Goal: Use online tool/utility: Utilize a website feature to perform a specific function

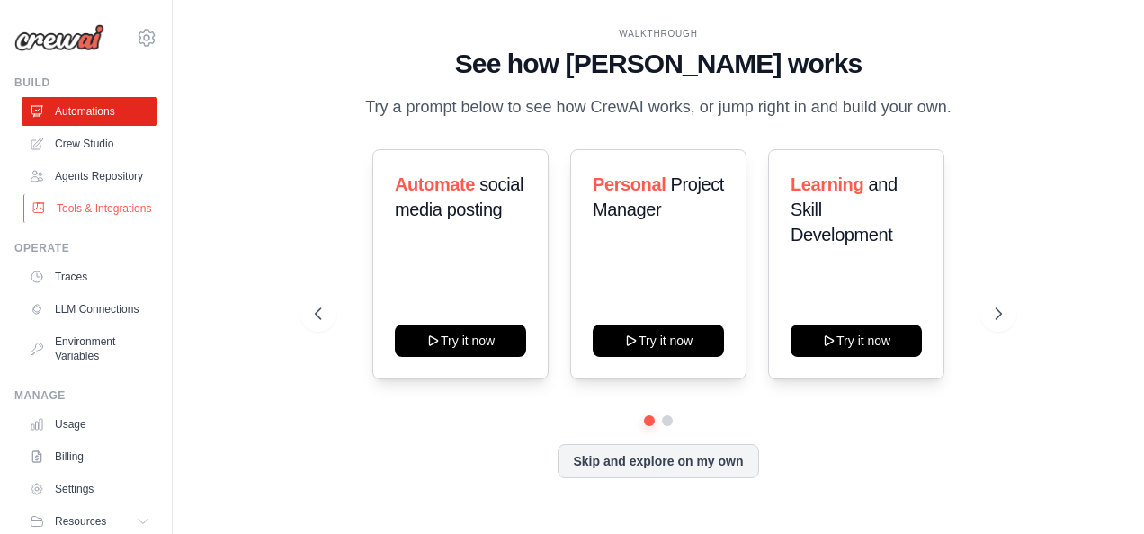
click at [91, 223] on link "Tools & Integrations" at bounding box center [91, 208] width 136 height 29
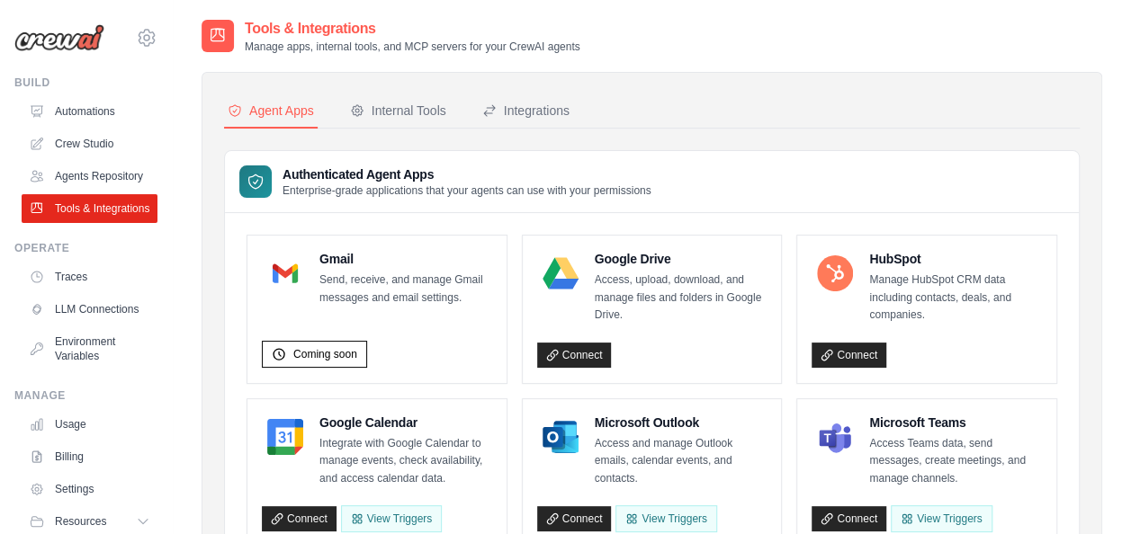
click at [423, 295] on p "Send, receive, and manage Gmail messages and email settings." at bounding box center [405, 289] width 173 height 35
click at [419, 103] on div "Internal Tools" at bounding box center [398, 111] width 96 height 18
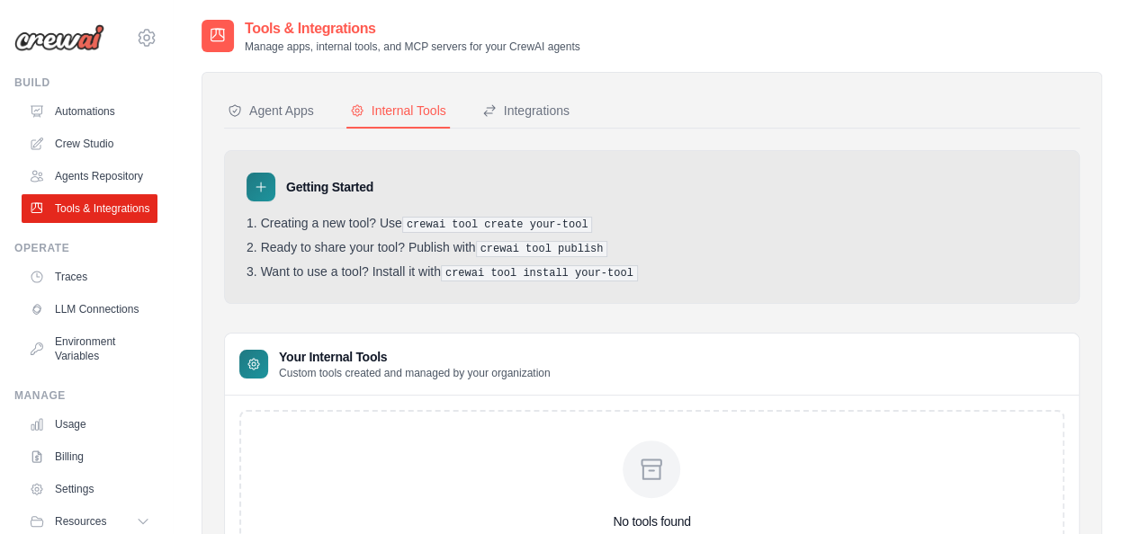
click at [253, 363] on icon at bounding box center [253, 364] width 14 height 14
click at [524, 222] on pre "crewai tool create your-tool" at bounding box center [497, 225] width 191 height 16
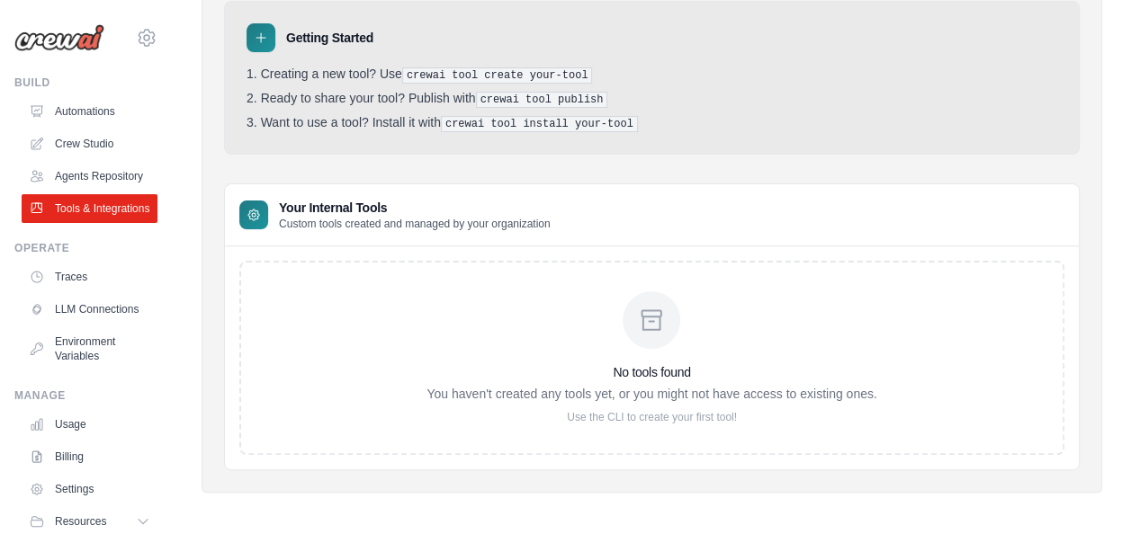
click at [605, 410] on p "Use the CLI to create your first tool!" at bounding box center [651, 417] width 450 height 14
click at [250, 208] on icon at bounding box center [253, 215] width 14 height 14
click at [262, 37] on icon at bounding box center [261, 38] width 14 height 14
click at [326, 286] on div "No tools found You haven't created any tools yet, or you might not have access …" at bounding box center [651, 358] width 825 height 194
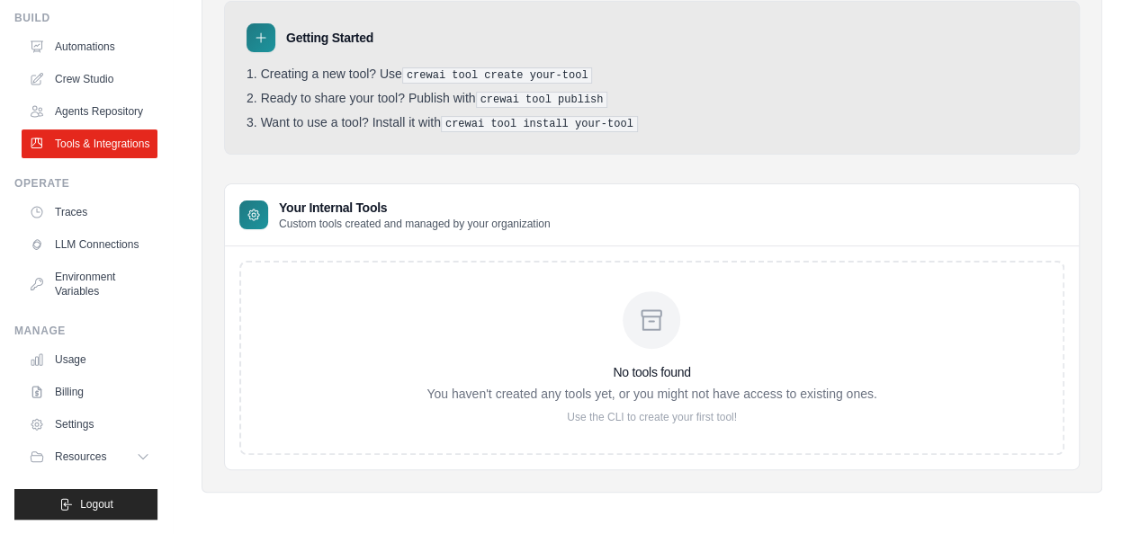
scroll to position [107, 0]
click at [138, 457] on icon at bounding box center [145, 457] width 14 height 14
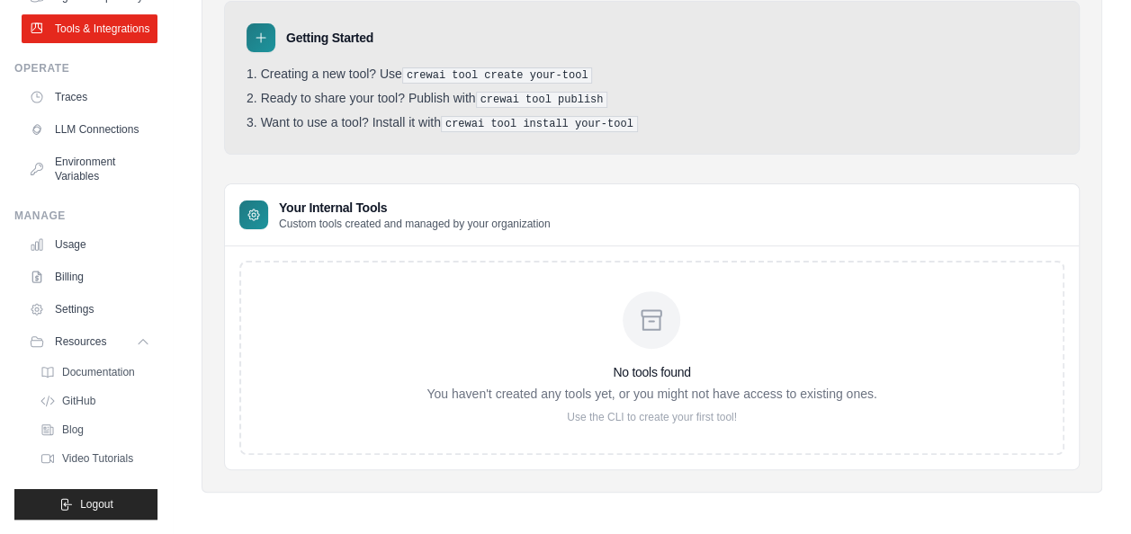
scroll to position [0, 0]
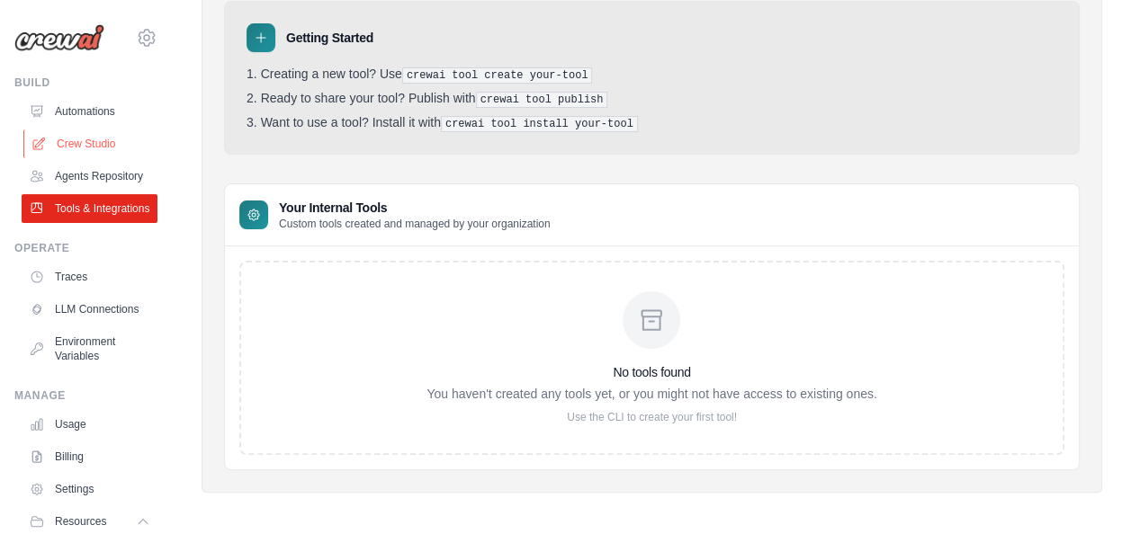
click at [92, 141] on link "Crew Studio" at bounding box center [91, 144] width 136 height 29
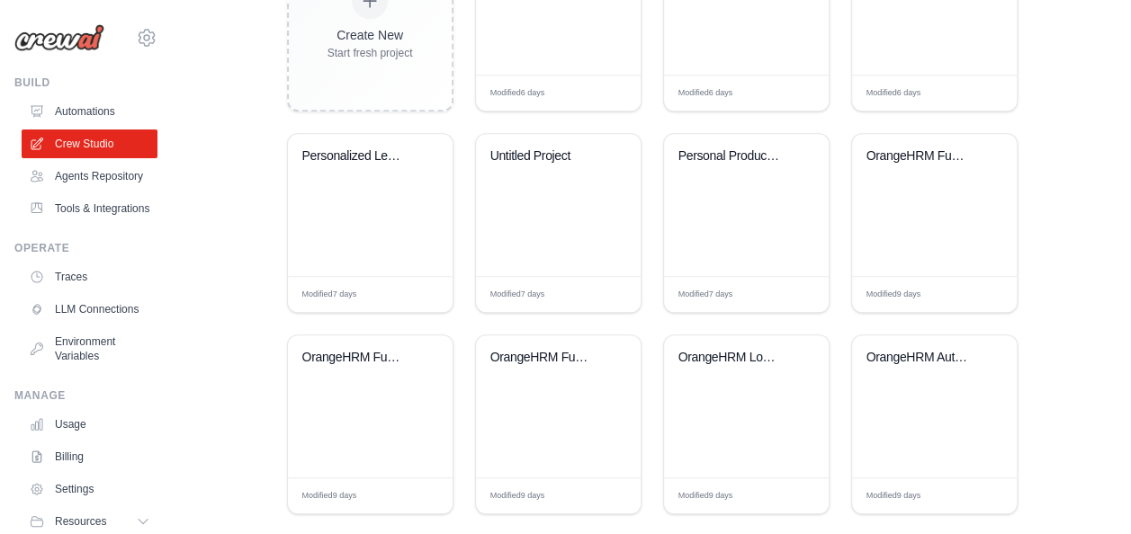
scroll to position [592, 0]
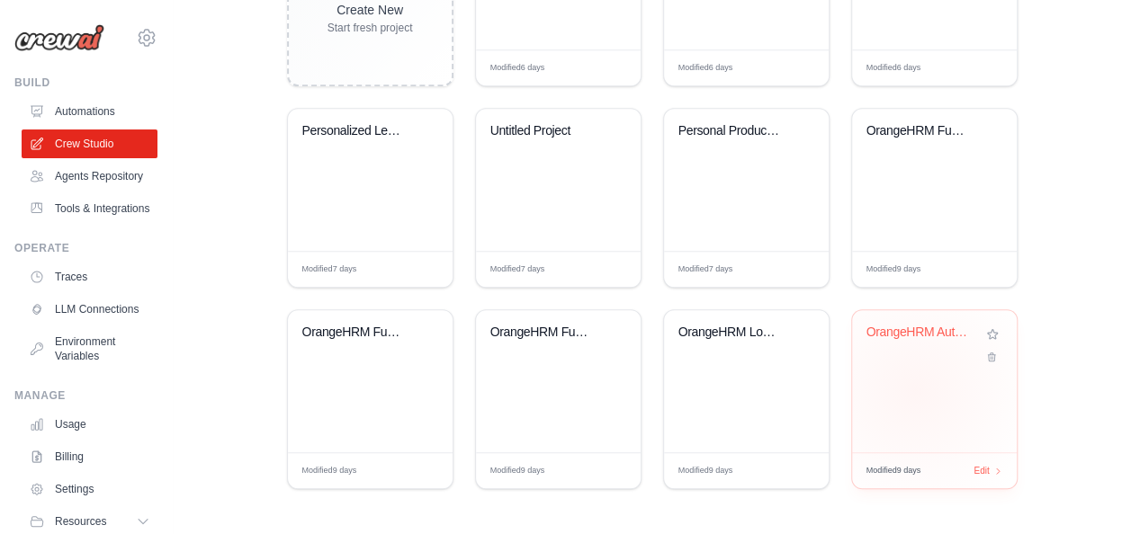
click at [914, 389] on div "OrangeHRM Automated Testing Suite" at bounding box center [934, 381] width 165 height 142
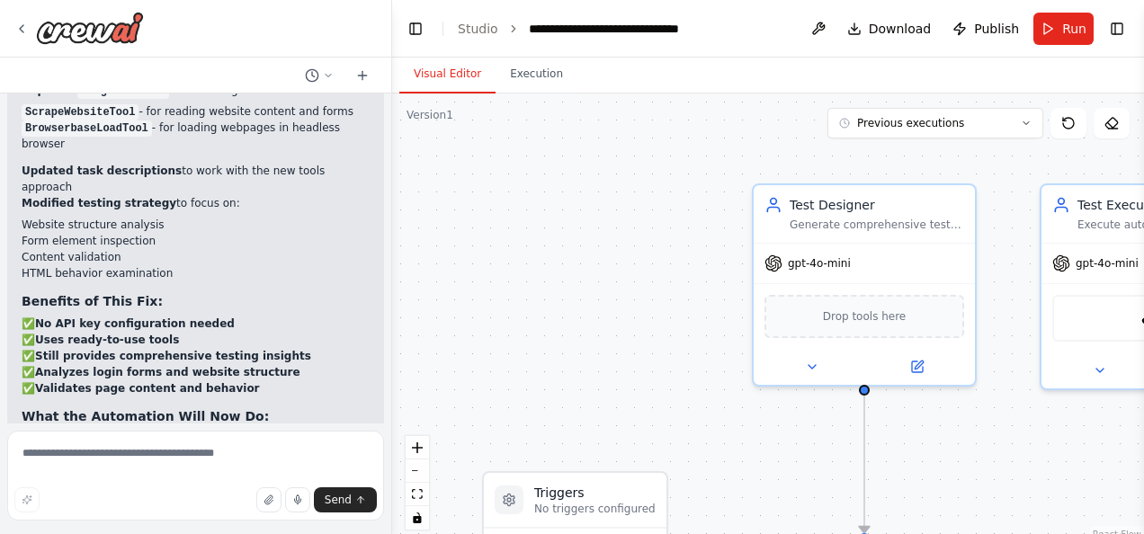
scroll to position [6555, 0]
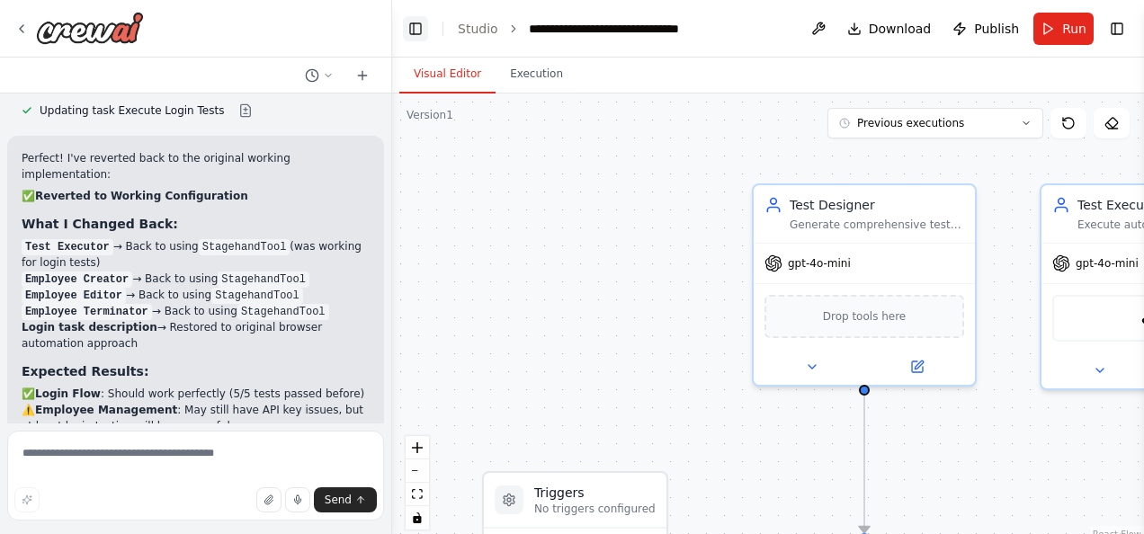
click at [414, 25] on button "Toggle Left Sidebar" at bounding box center [415, 28] width 25 height 25
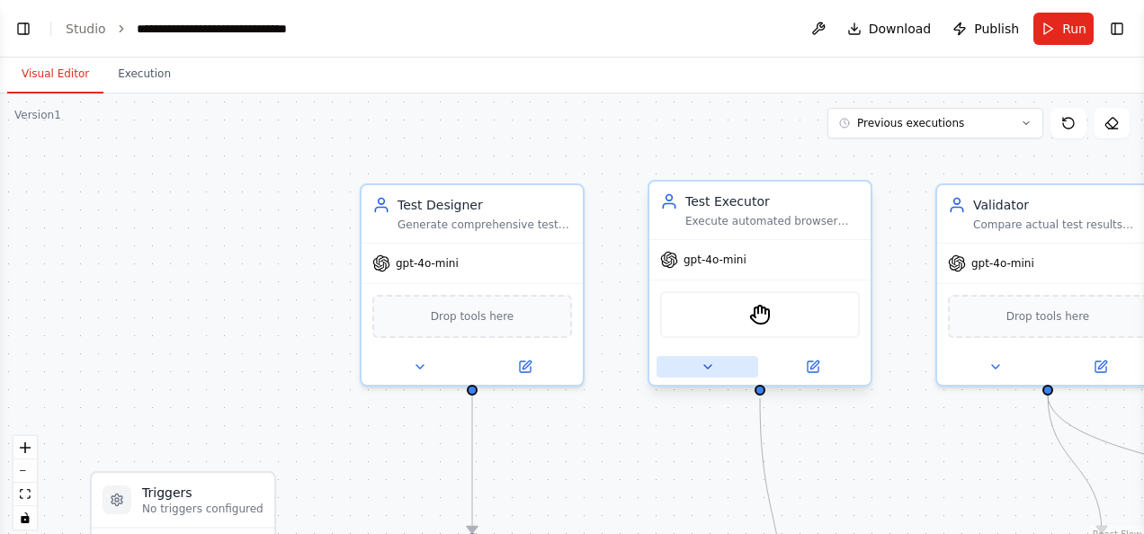
click at [701, 369] on icon at bounding box center [708, 367] width 14 height 14
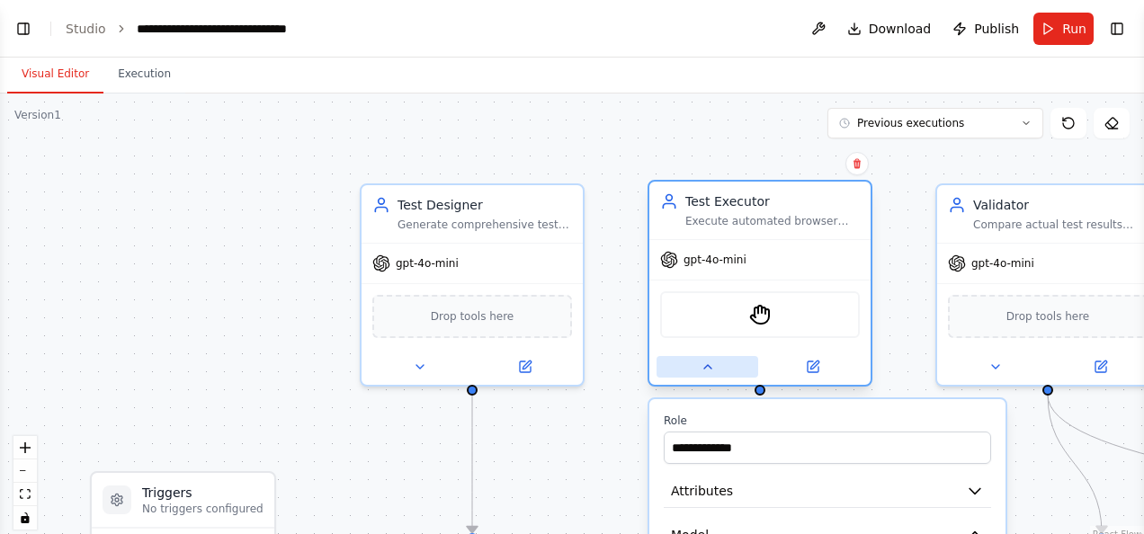
click at [701, 369] on icon at bounding box center [708, 367] width 14 height 14
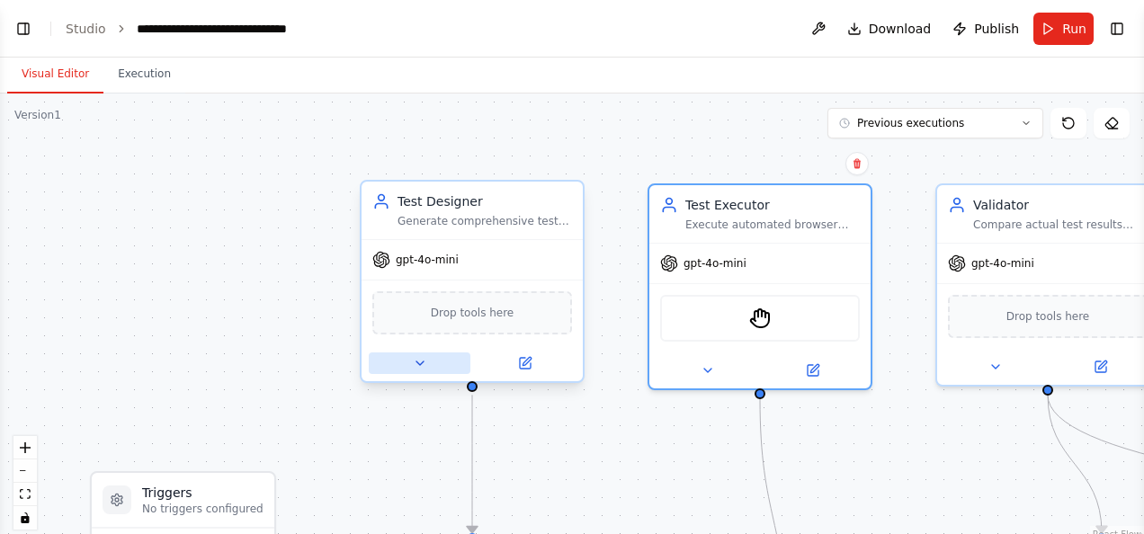
click at [420, 363] on icon at bounding box center [420, 364] width 7 height 4
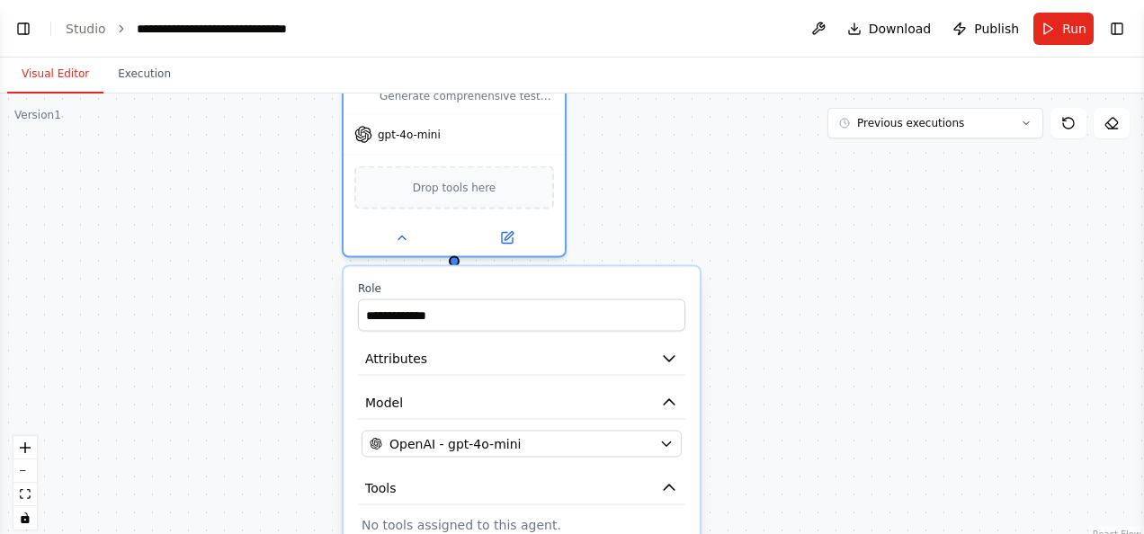
drag, startPoint x: 476, startPoint y: 211, endPoint x: 457, endPoint y: 62, distance: 150.5
click at [457, 62] on div "**********" at bounding box center [572, 296] width 1144 height 477
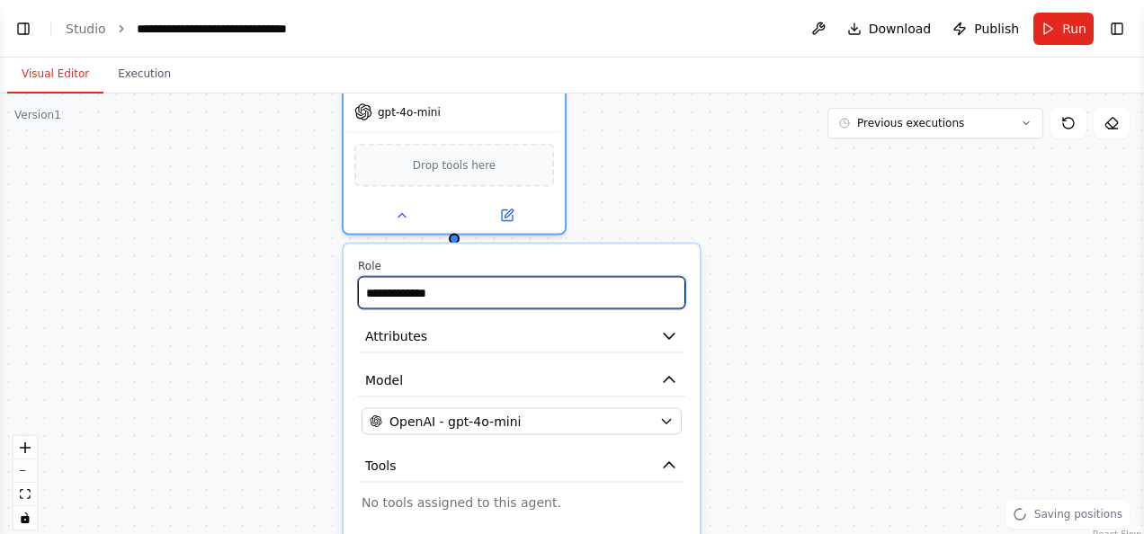
click at [610, 281] on input "**********" at bounding box center [521, 293] width 327 height 32
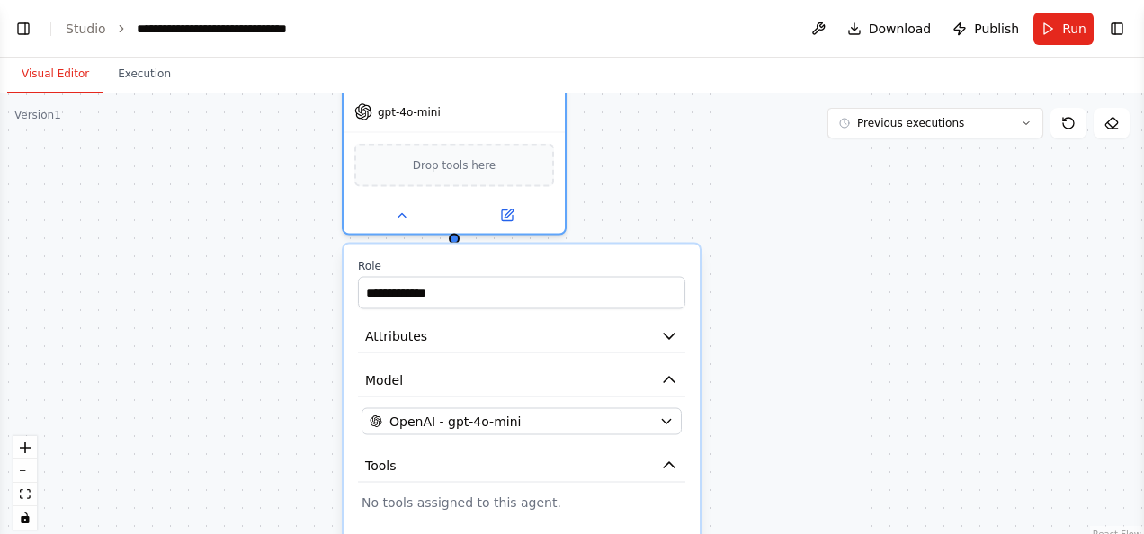
click at [536, 512] on div "**********" at bounding box center [522, 475] width 356 height 461
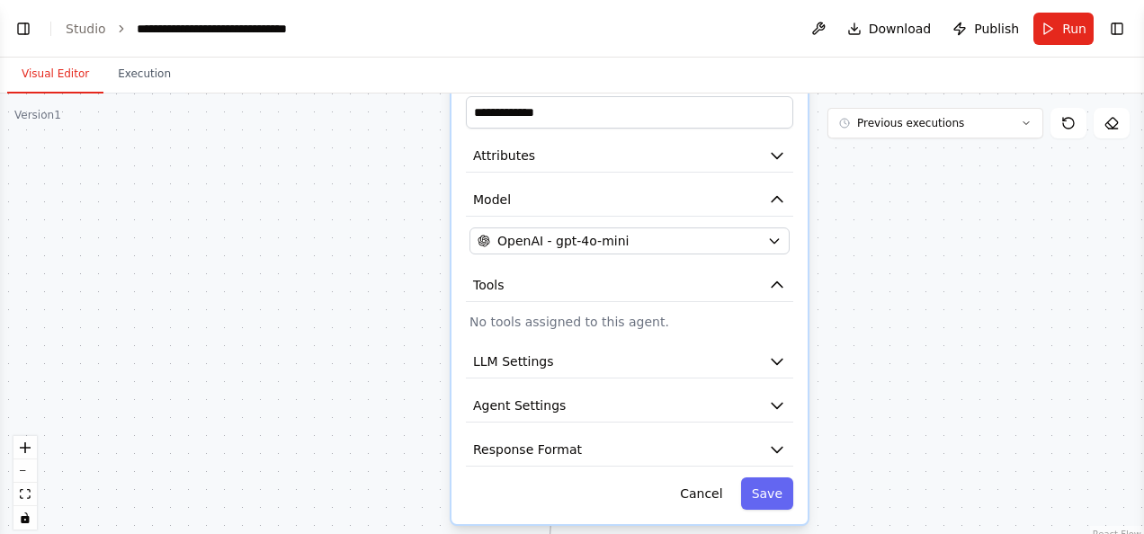
drag, startPoint x: 609, startPoint y: 264, endPoint x: 723, endPoint y: 79, distance: 217.7
click at [723, 79] on div "**********" at bounding box center [572, 296] width 1144 height 477
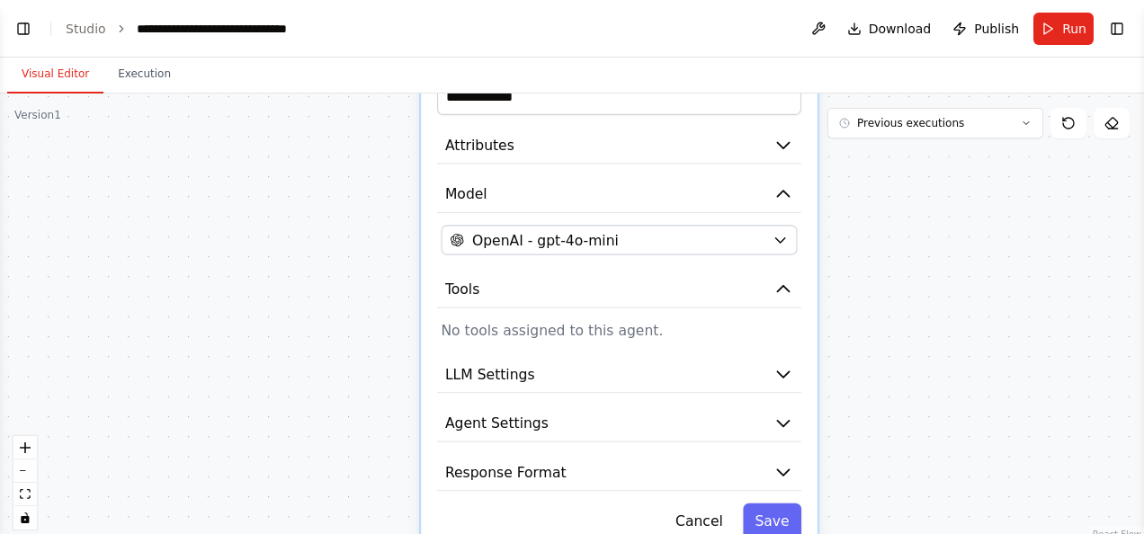
click at [916, 380] on div ".deletable-edge-delete-btn { width: 20px; height: 20px; border: 0px solid #ffff…" at bounding box center [572, 319] width 1144 height 450
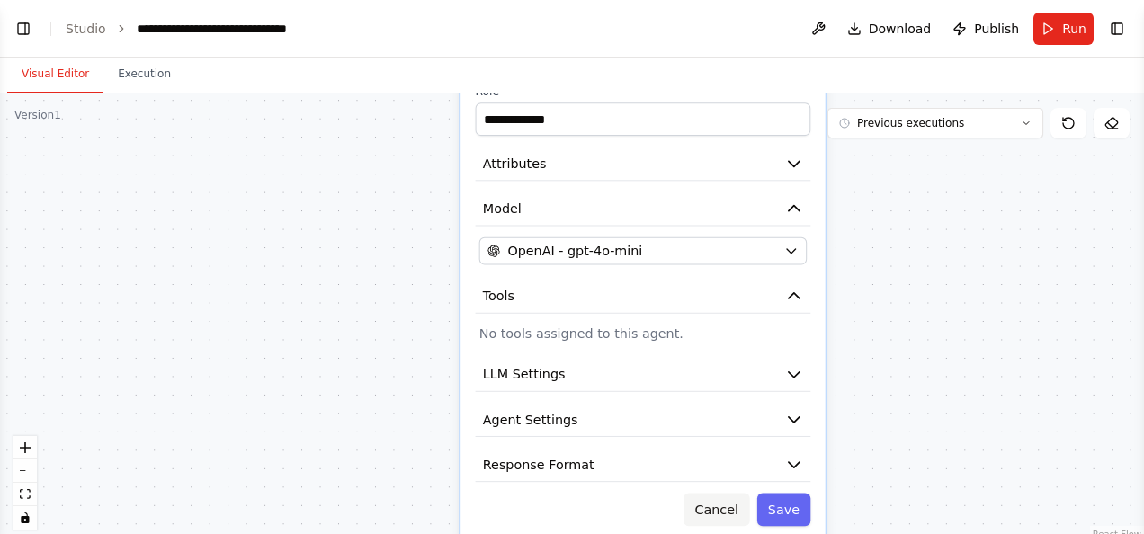
click at [736, 507] on button "Cancel" at bounding box center [717, 509] width 66 height 33
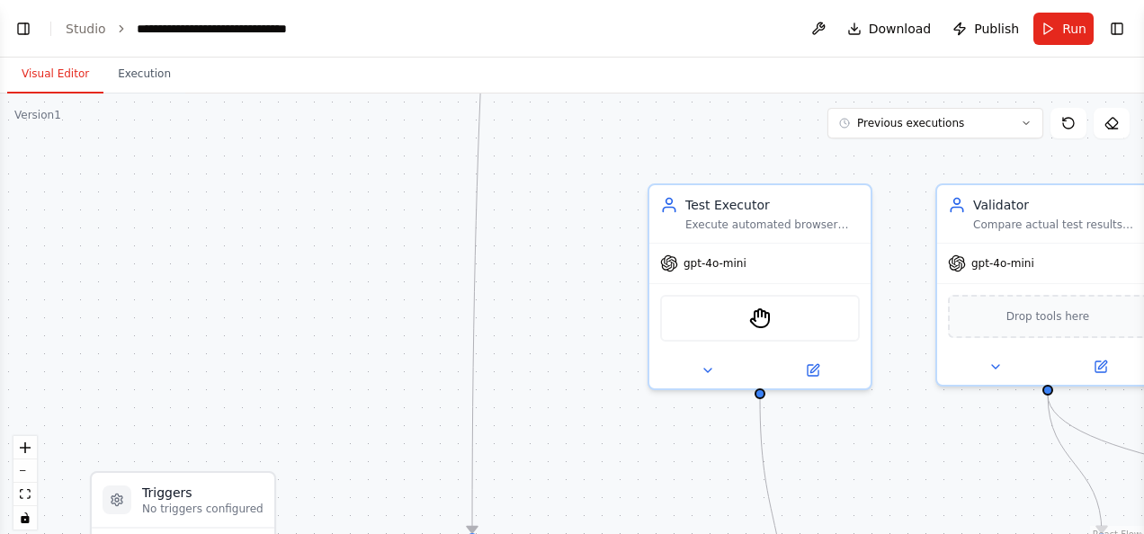
scroll to position [6555, 0]
click at [22, 31] on button "Toggle Left Sidebar" at bounding box center [23, 28] width 25 height 25
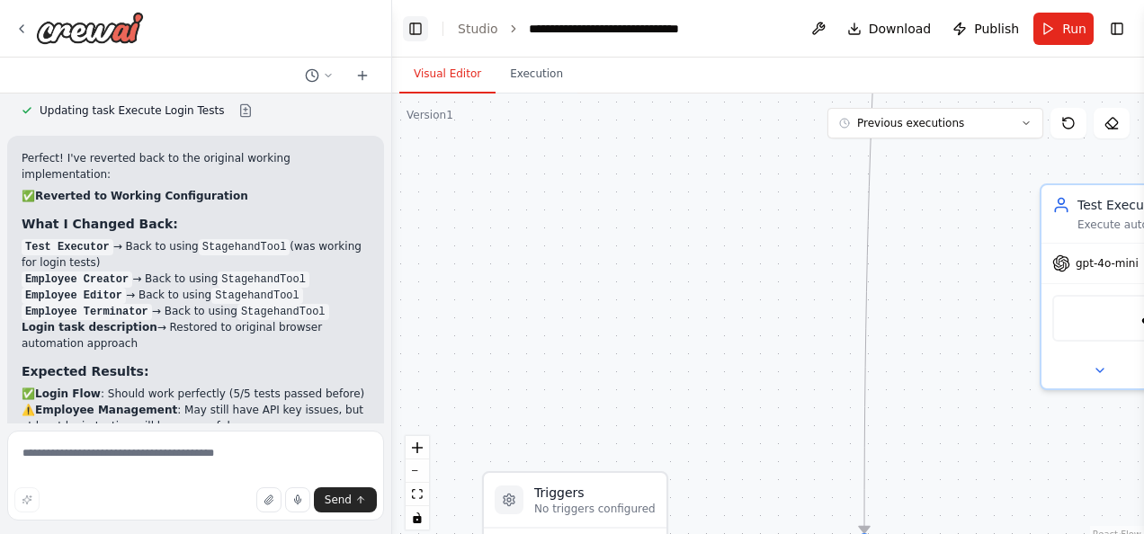
click at [419, 37] on button "Toggle Left Sidebar" at bounding box center [415, 28] width 25 height 25
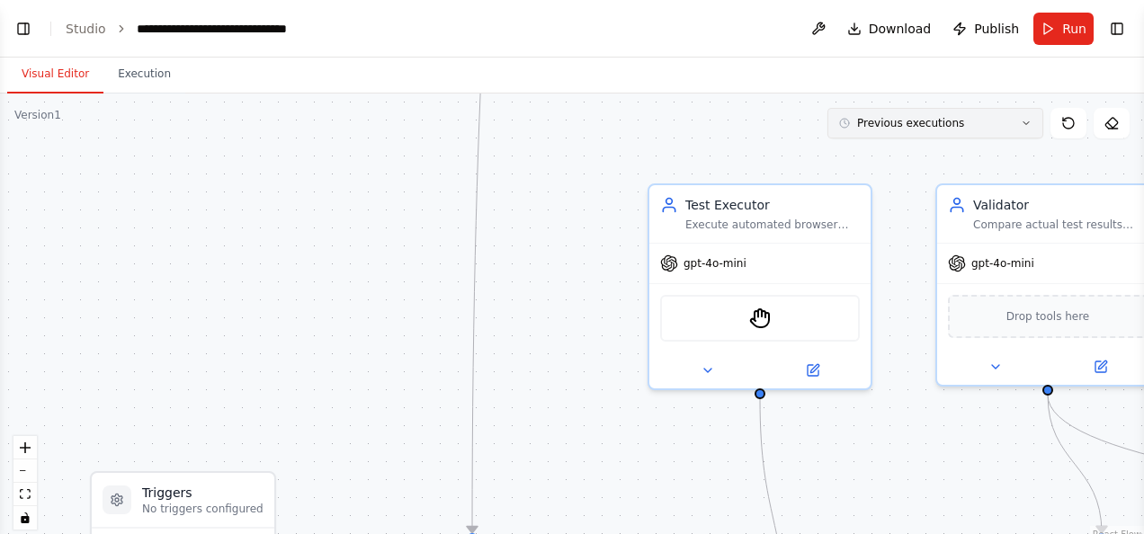
click at [1026, 120] on icon at bounding box center [1026, 123] width 11 height 11
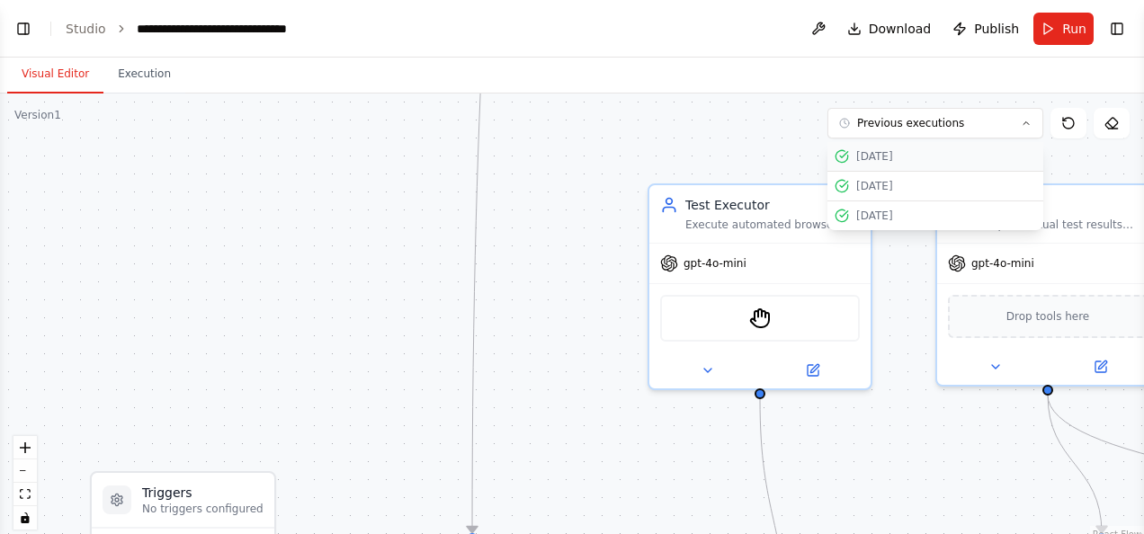
click at [915, 155] on div "26/9/2025" at bounding box center [946, 156] width 180 height 14
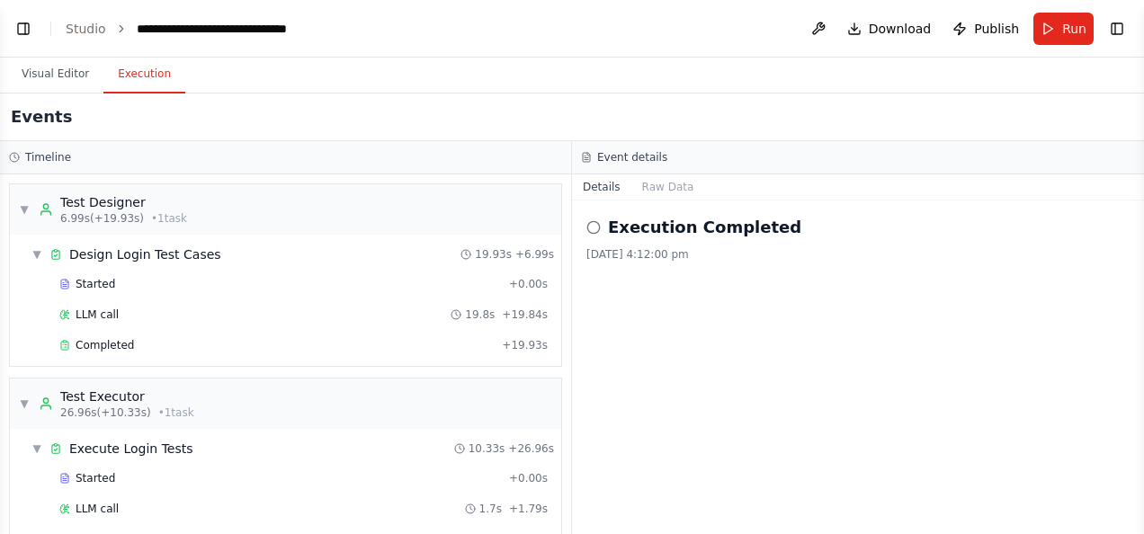
click at [140, 85] on button "Execution" at bounding box center [144, 75] width 82 height 38
click at [101, 343] on span "Completed" at bounding box center [105, 345] width 58 height 14
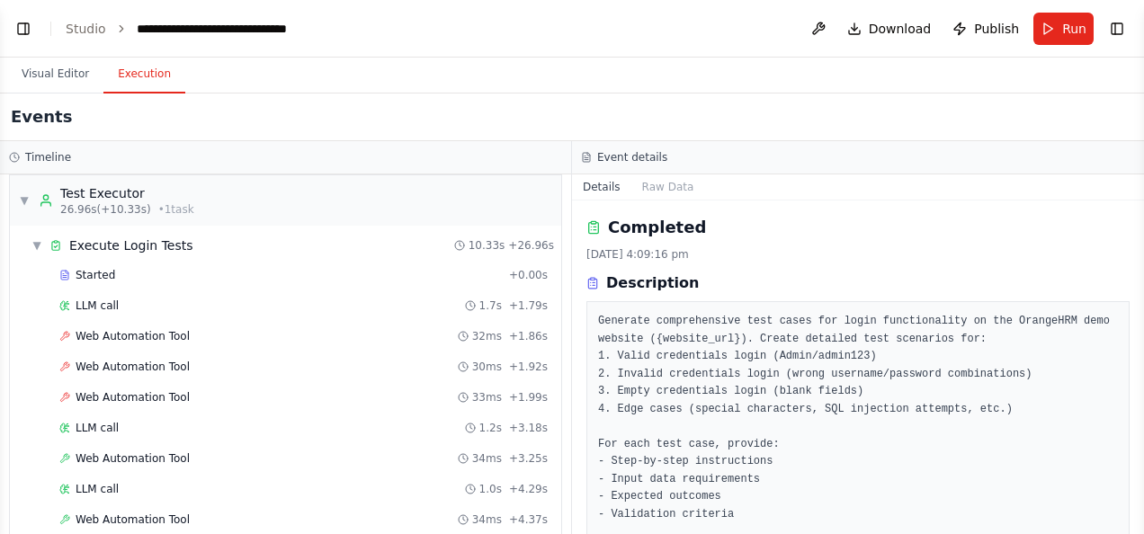
scroll to position [264, 0]
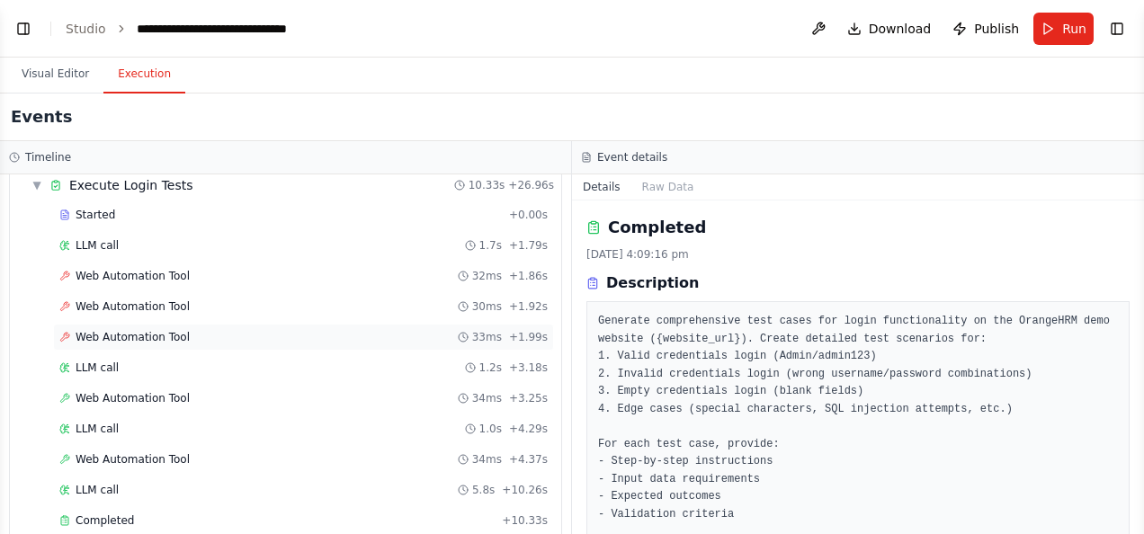
click at [177, 324] on div "Web Automation Tool 33ms + 1.99s" at bounding box center [303, 337] width 501 height 27
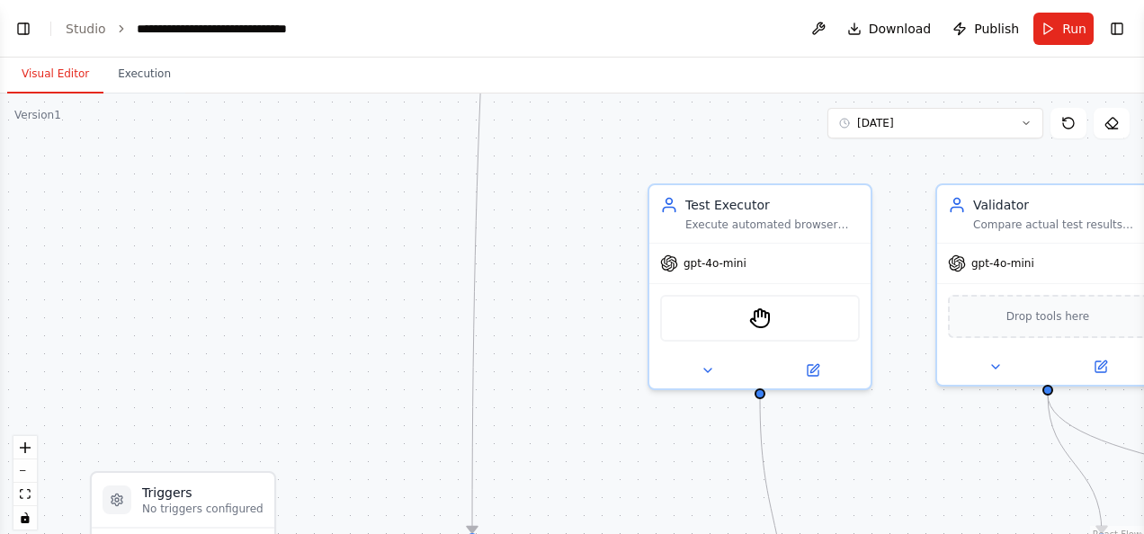
click at [52, 74] on button "Visual Editor" at bounding box center [55, 75] width 96 height 38
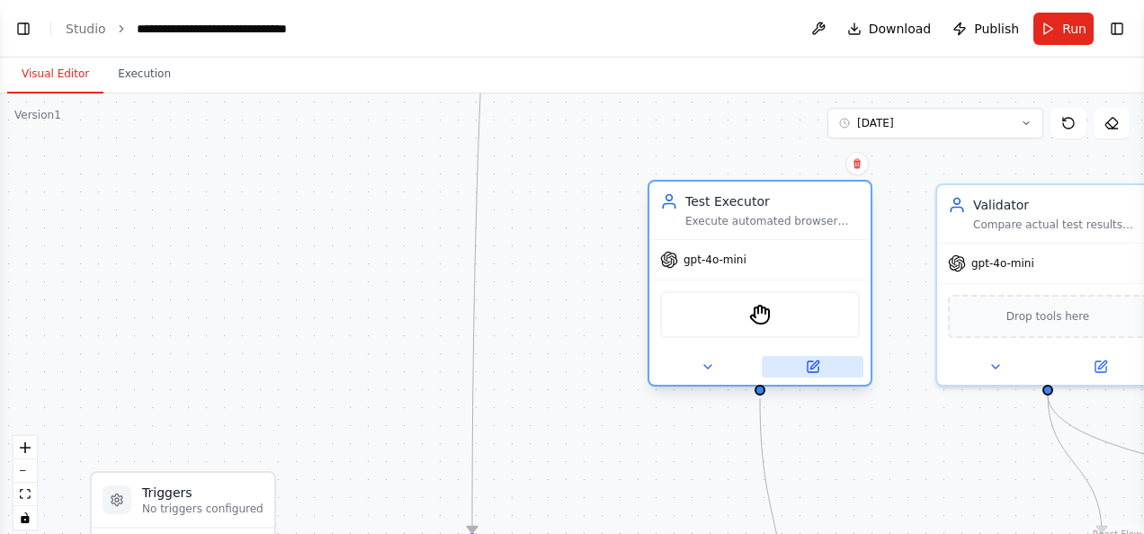
click at [813, 372] on icon at bounding box center [813, 367] width 14 height 14
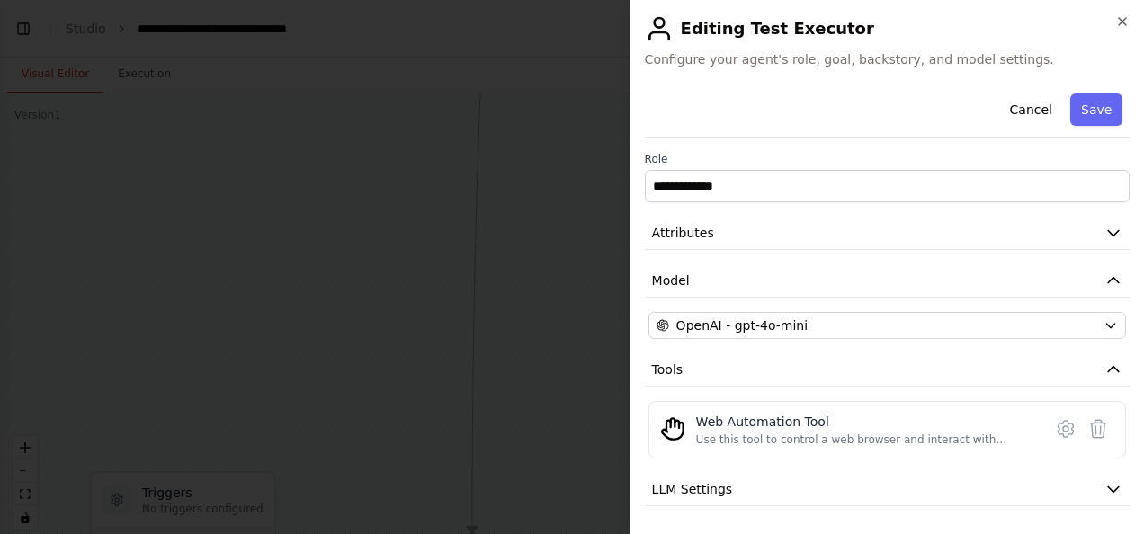
scroll to position [93, 0]
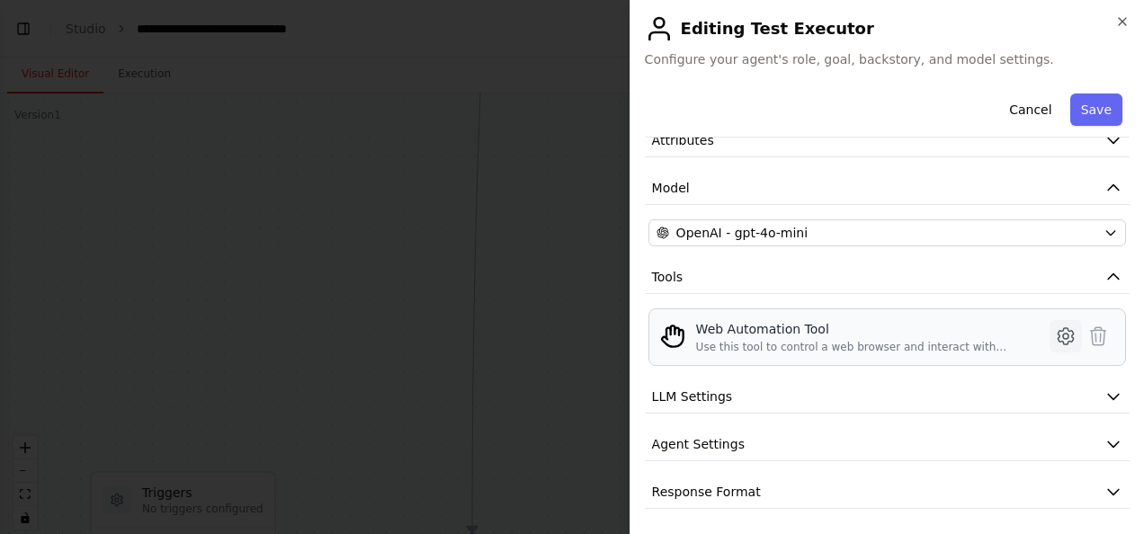
click at [1055, 336] on icon at bounding box center [1066, 337] width 22 height 22
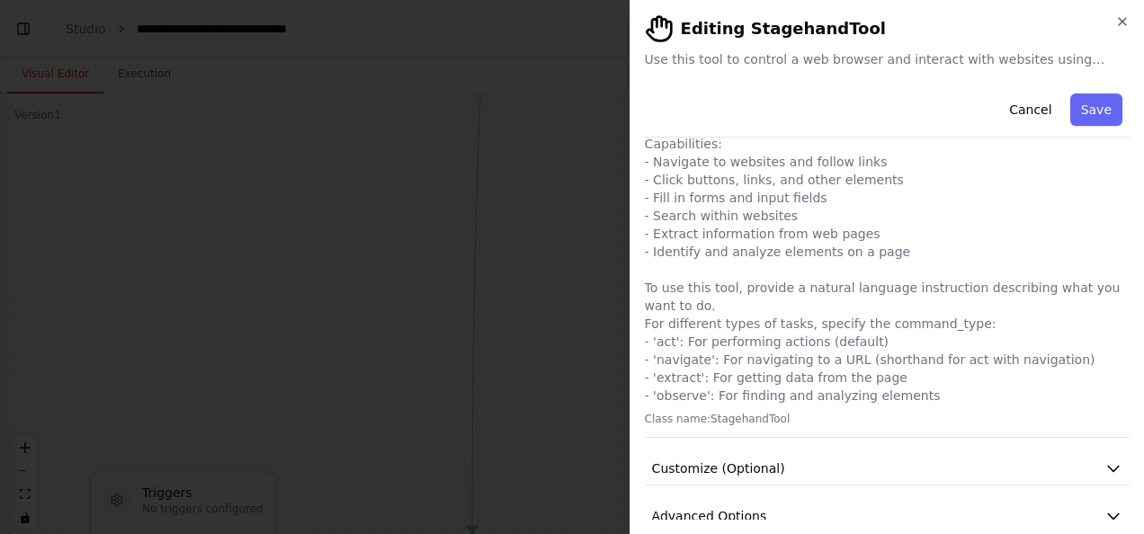
scroll to position [119, 0]
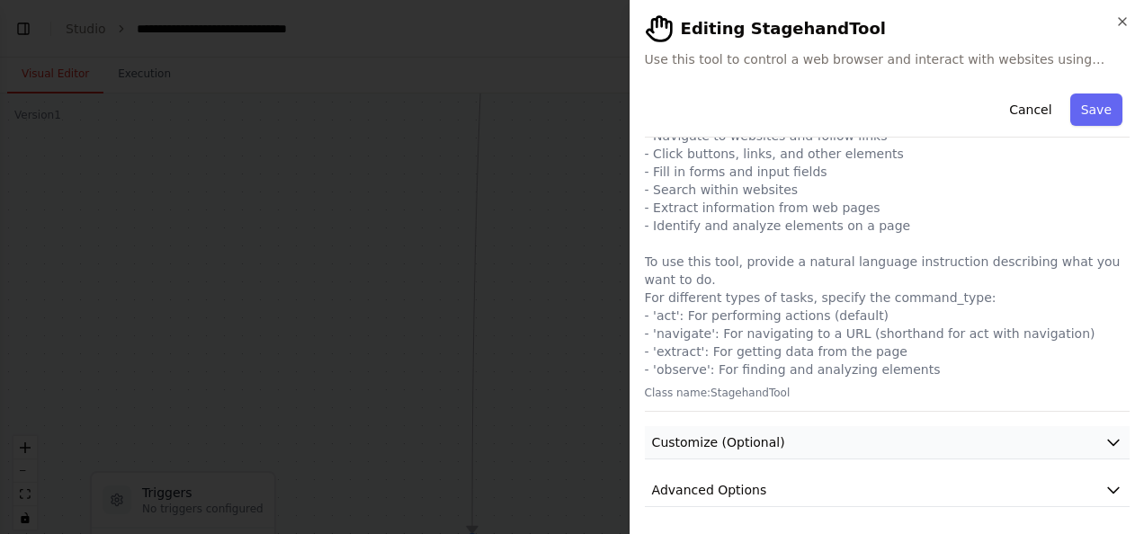
click at [1105, 440] on icon "button" at bounding box center [1114, 443] width 18 height 18
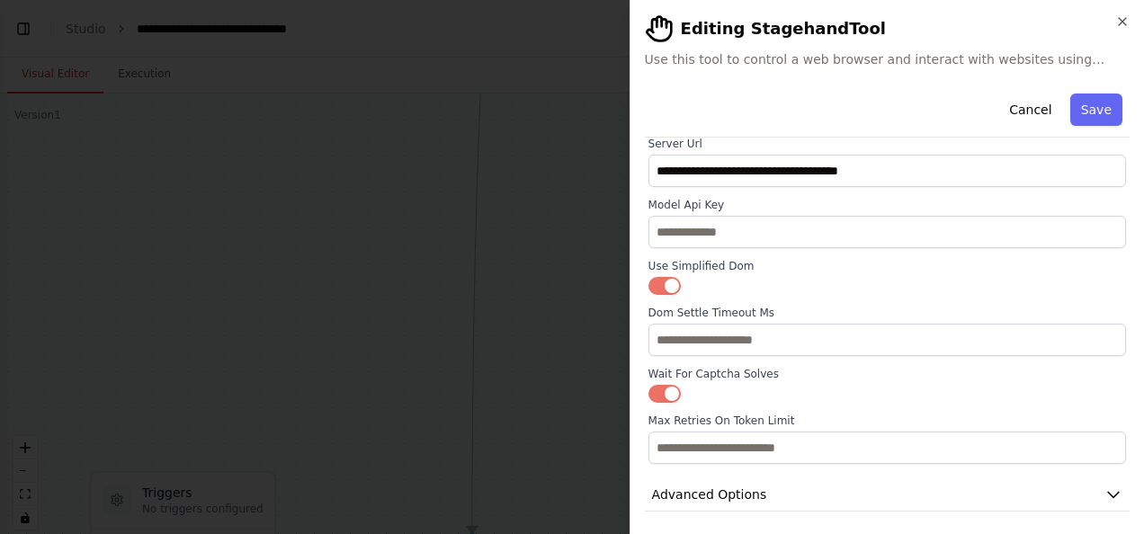
scroll to position [738, 0]
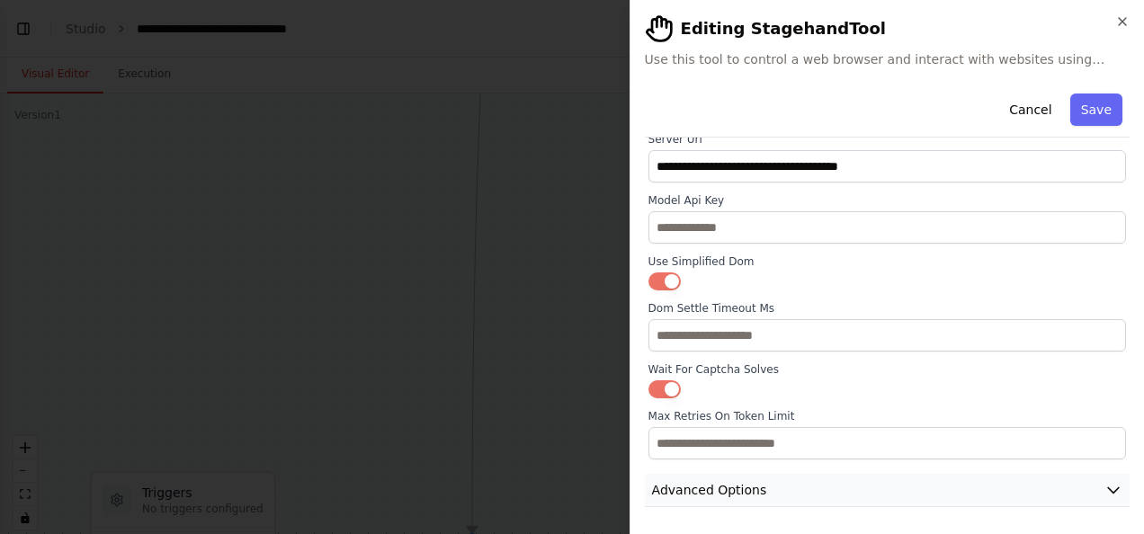
click at [1105, 489] on icon "button" at bounding box center [1114, 490] width 18 height 18
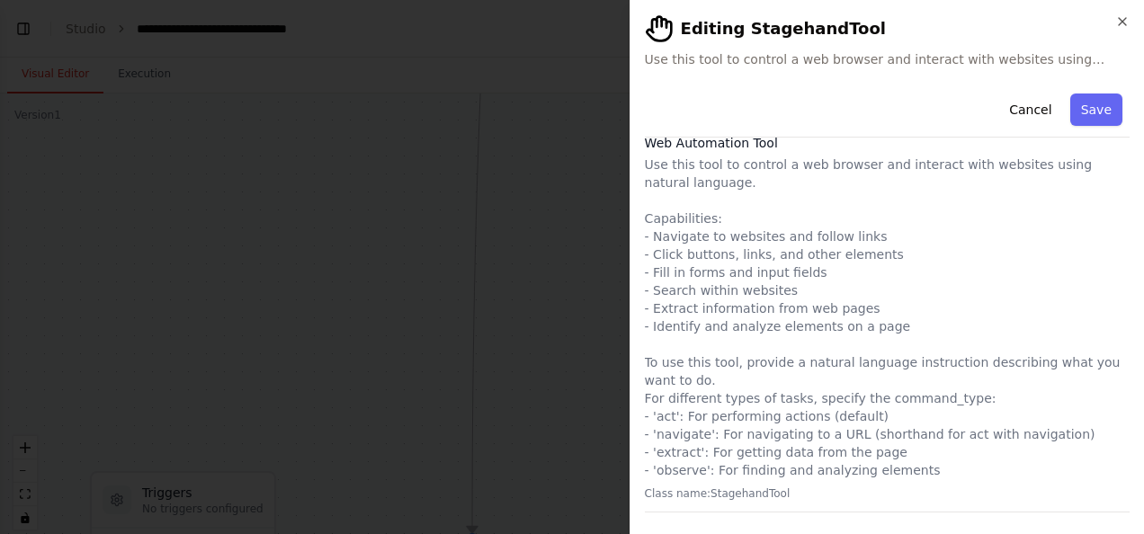
scroll to position [36, 0]
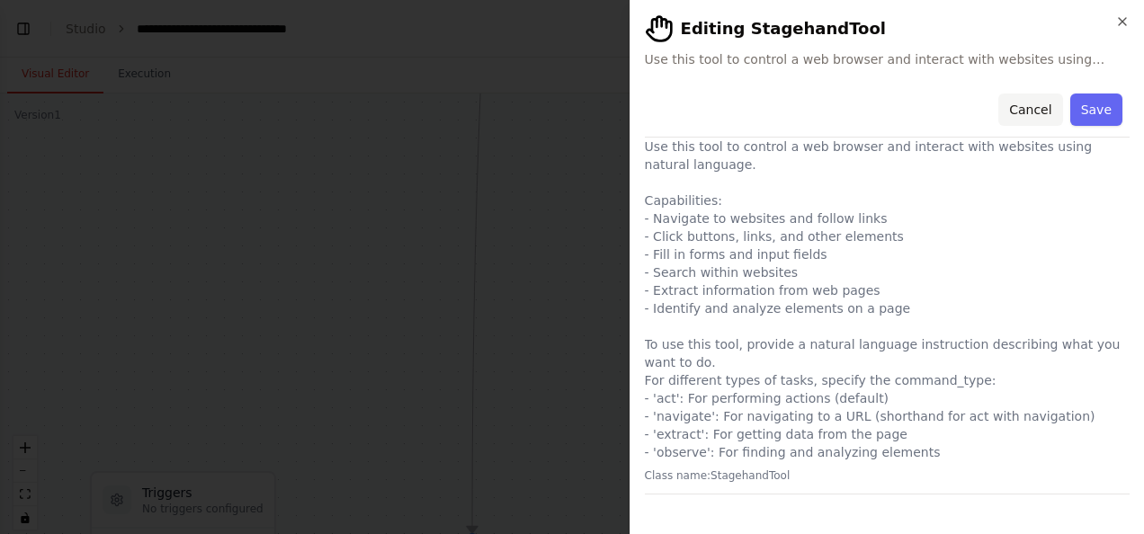
click at [1026, 108] on button "Cancel" at bounding box center [1031, 110] width 64 height 32
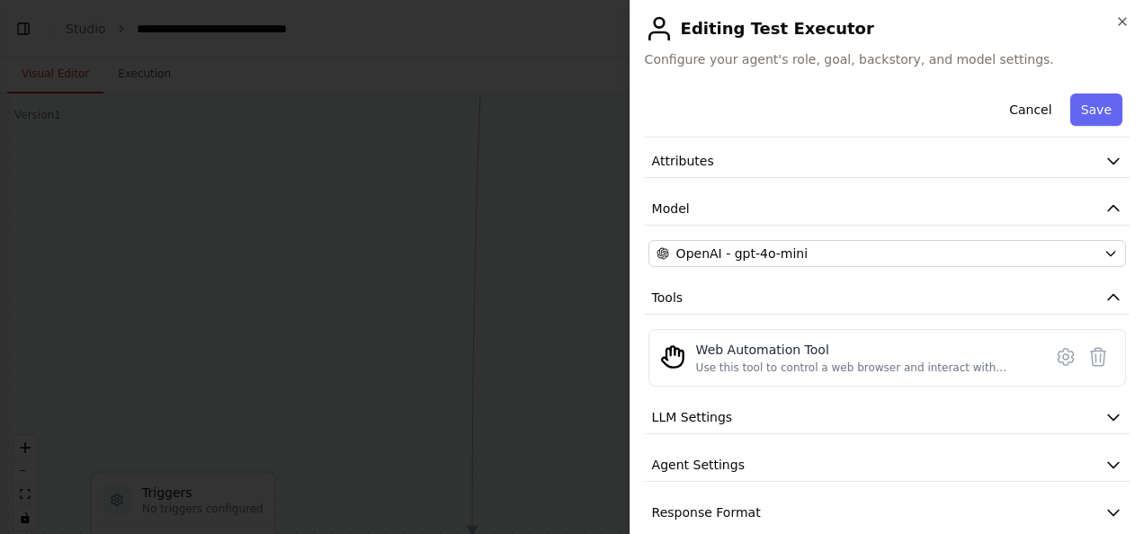
scroll to position [93, 0]
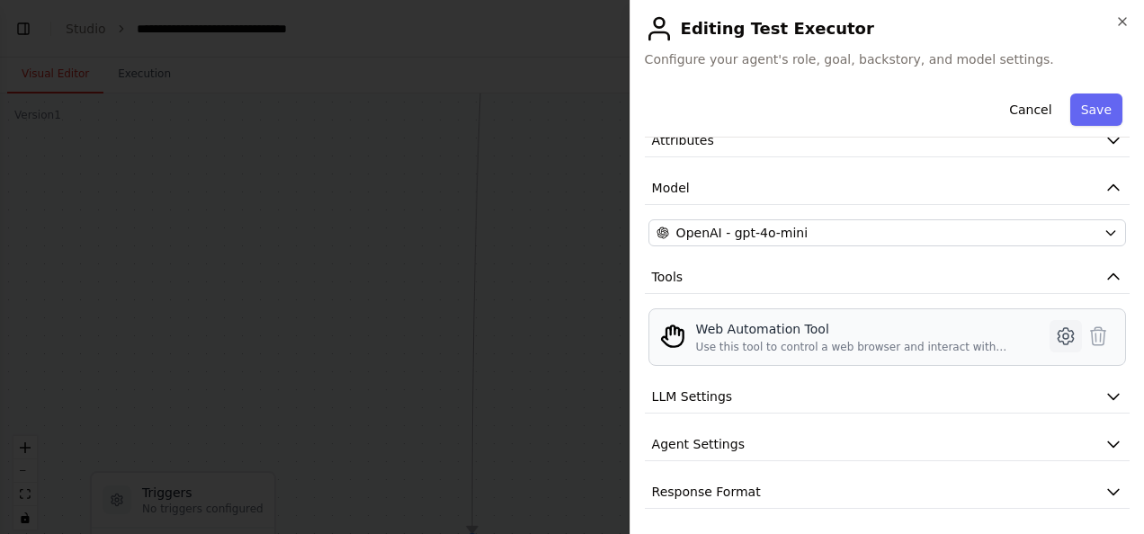
click at [1055, 331] on icon at bounding box center [1066, 337] width 22 height 22
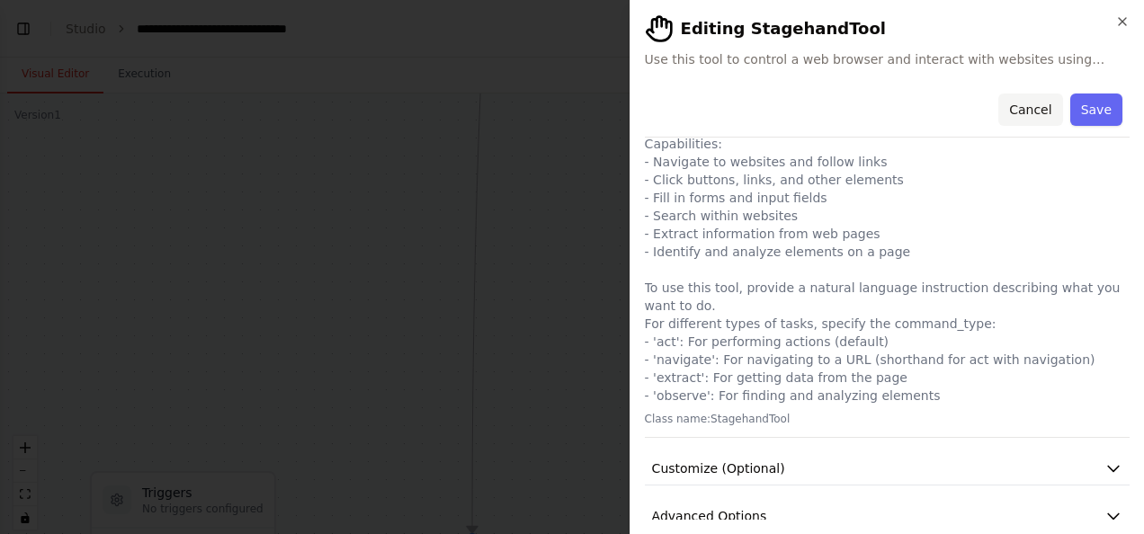
click at [1027, 113] on button "Cancel" at bounding box center [1031, 110] width 64 height 32
